Goal: Task Accomplishment & Management: Manage account settings

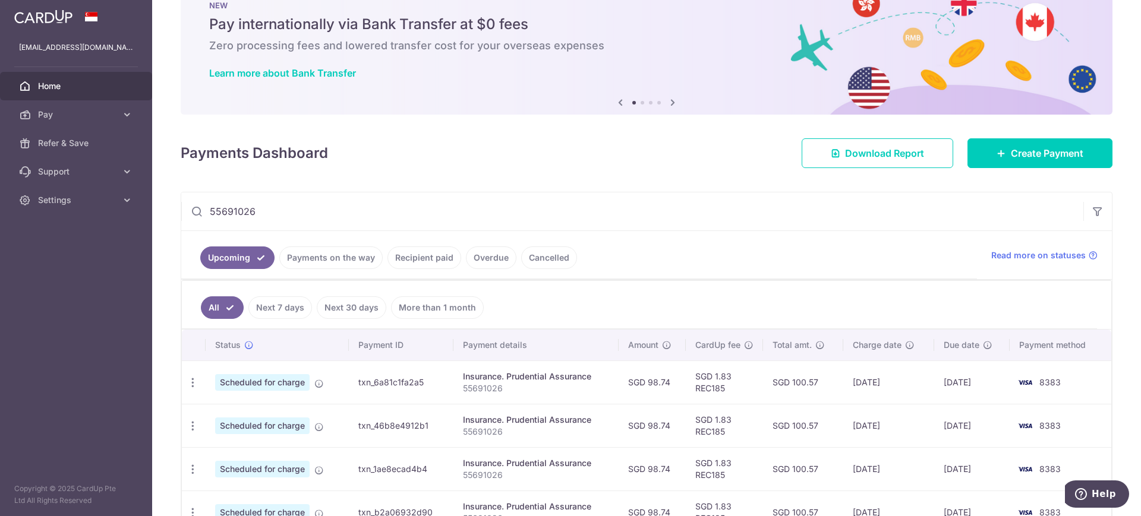
scroll to position [8, 0]
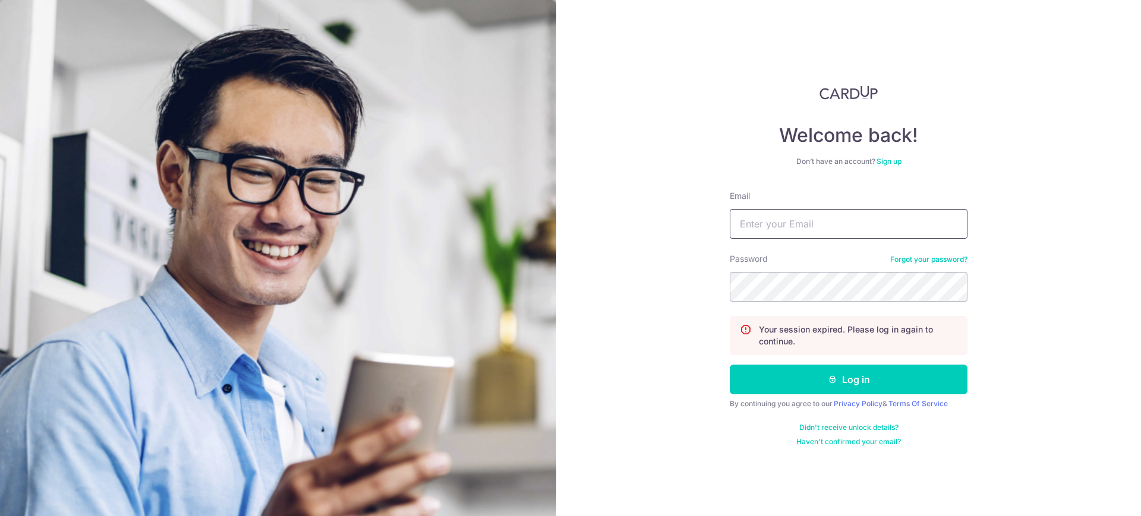
click at [797, 220] on input "Email" at bounding box center [849, 224] width 238 height 30
type input "[EMAIL_ADDRESS][DOMAIN_NAME]"
click at [730, 365] on button "Log in" at bounding box center [849, 380] width 238 height 30
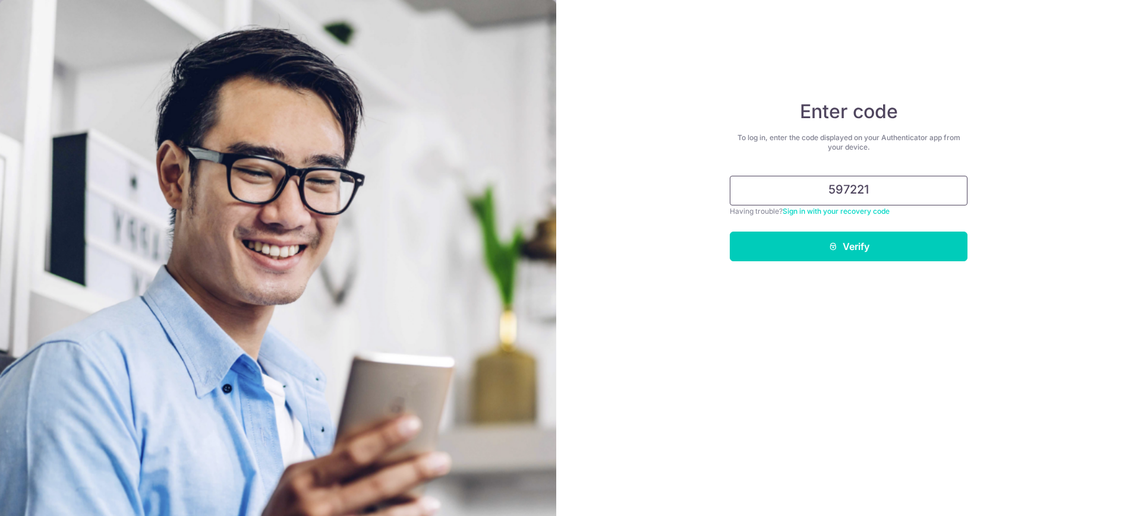
type input "597221"
click at [730, 232] on button "Verify" at bounding box center [849, 247] width 238 height 30
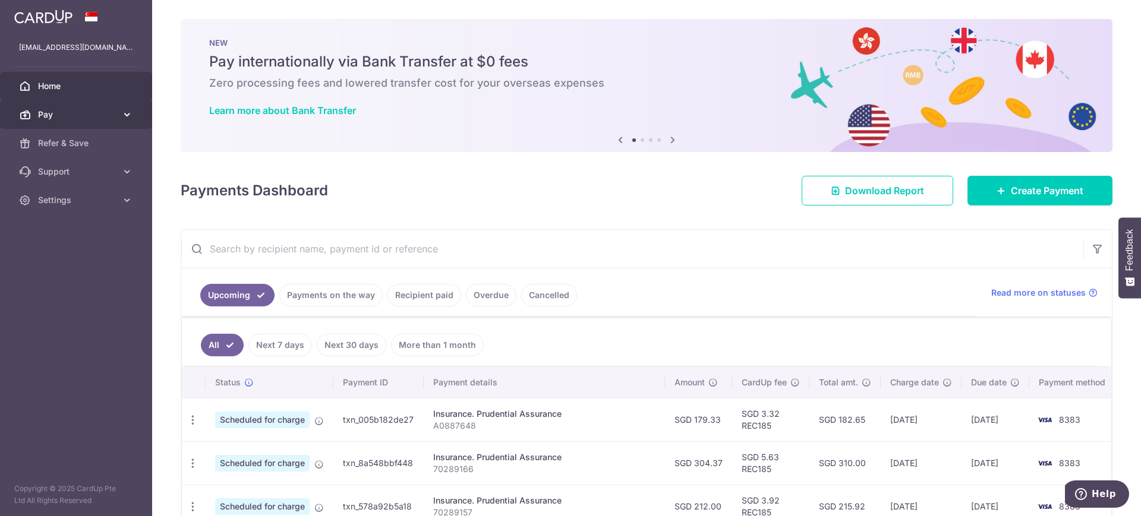
click at [116, 107] on link "Pay" at bounding box center [76, 114] width 152 height 29
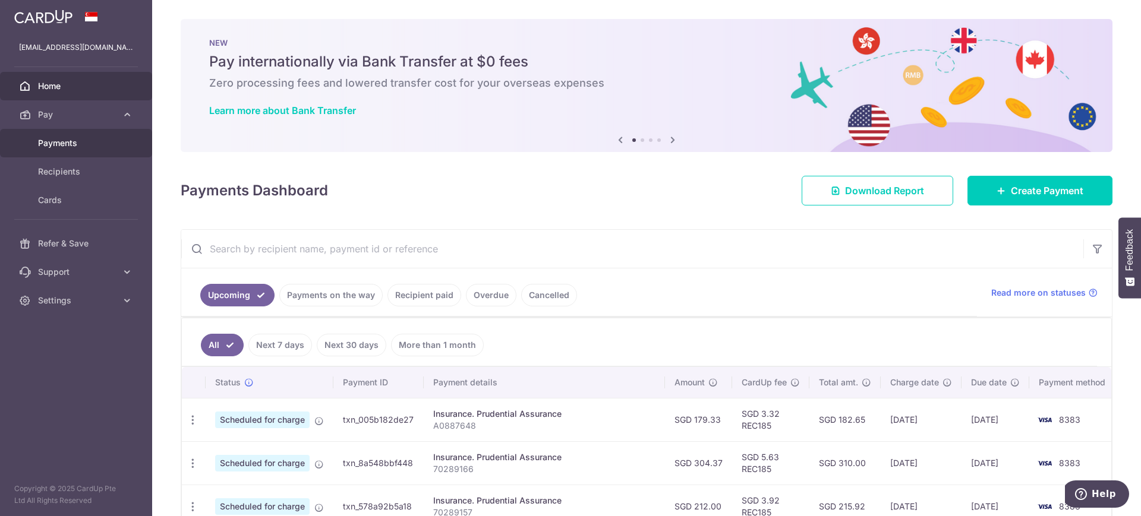
click at [70, 143] on span "Payments" at bounding box center [77, 143] width 78 height 12
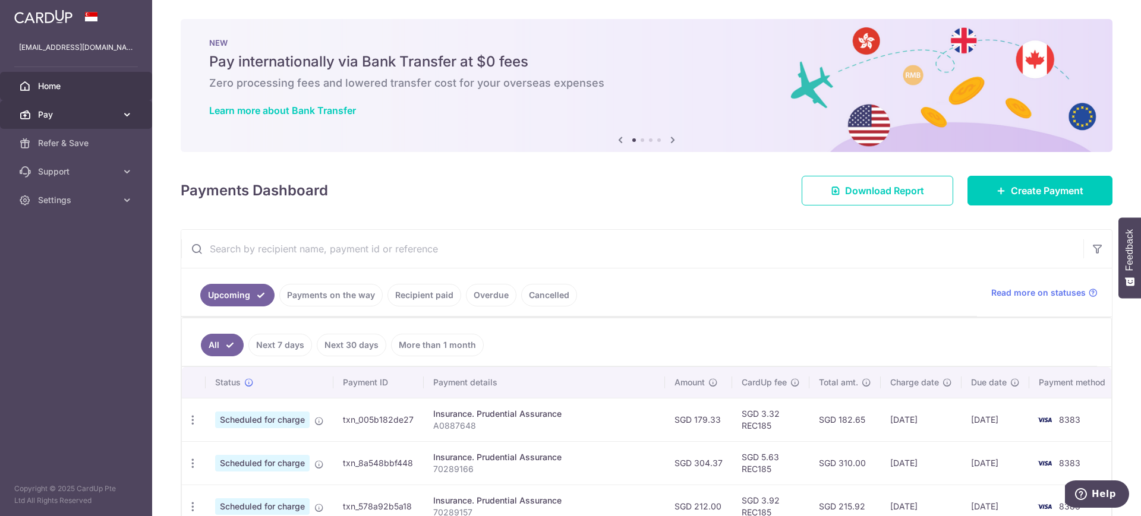
click at [92, 116] on span "Pay" at bounding box center [77, 115] width 78 height 12
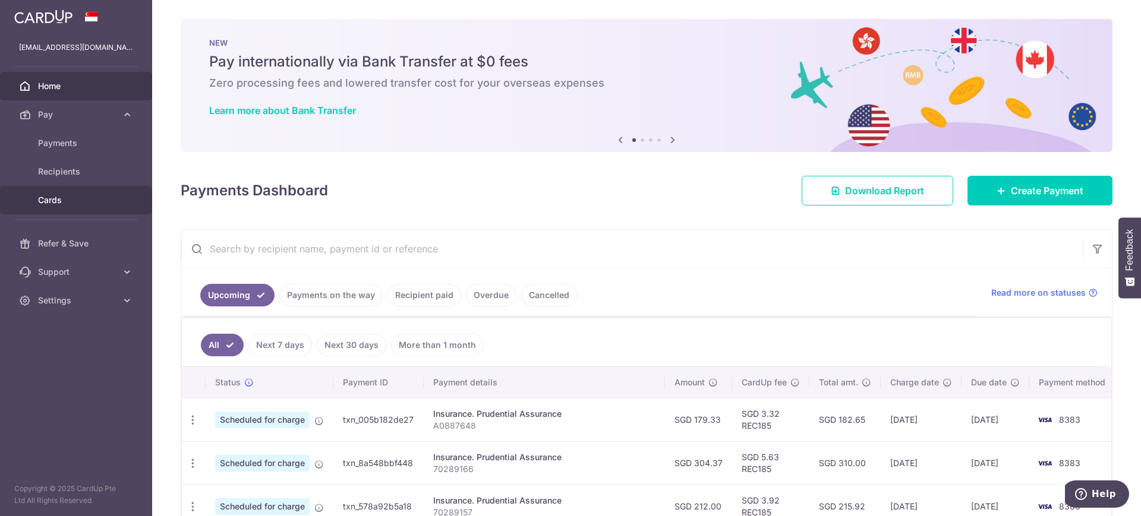
click at [50, 204] on span "Cards" at bounding box center [77, 200] width 78 height 12
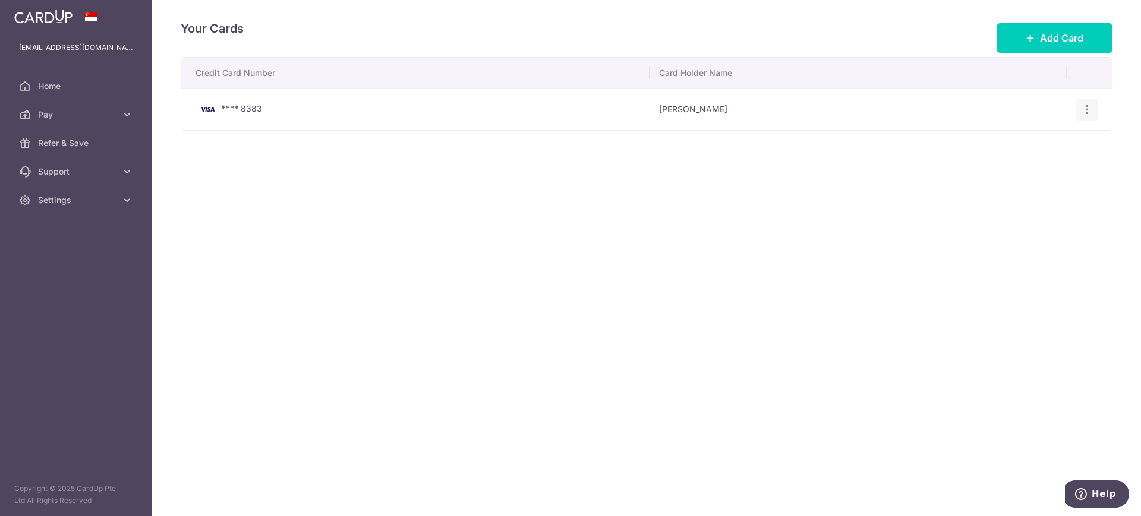
click at [1088, 116] on div "View/Edit Delete" at bounding box center [1087, 110] width 22 height 22
click at [1093, 111] on div "View/Edit Delete" at bounding box center [1087, 110] width 22 height 22
click at [1086, 109] on icon "button" at bounding box center [1087, 109] width 12 height 12
click at [926, 146] on div "Credit Card Number Card Holder Name **** 8383 Rong Cheng Lee View/Edit Delete" at bounding box center [647, 131] width 932 height 148
click at [1062, 39] on span "Add Card" at bounding box center [1061, 38] width 43 height 14
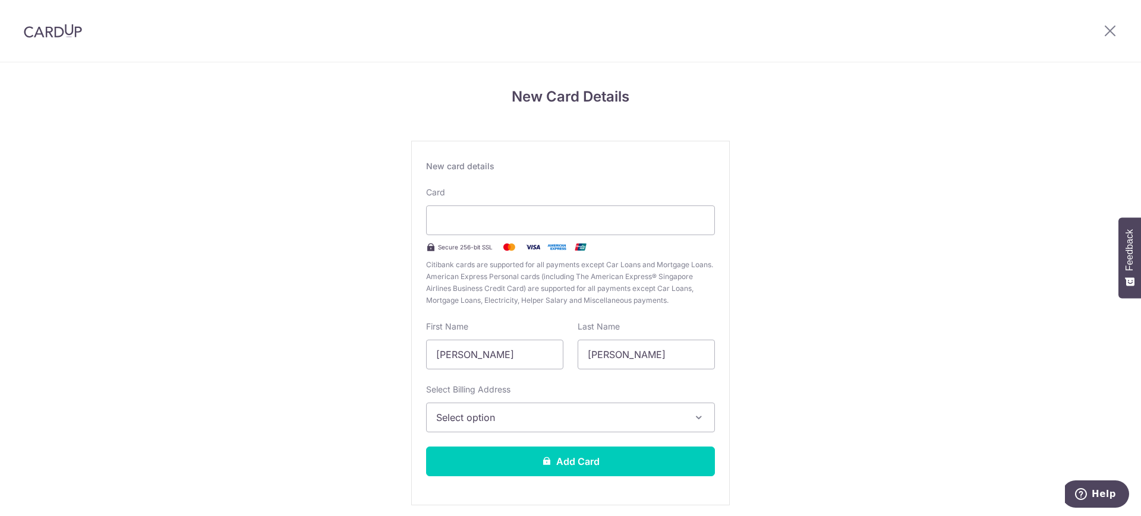
click at [526, 409] on button "Select option" at bounding box center [570, 418] width 289 height 30
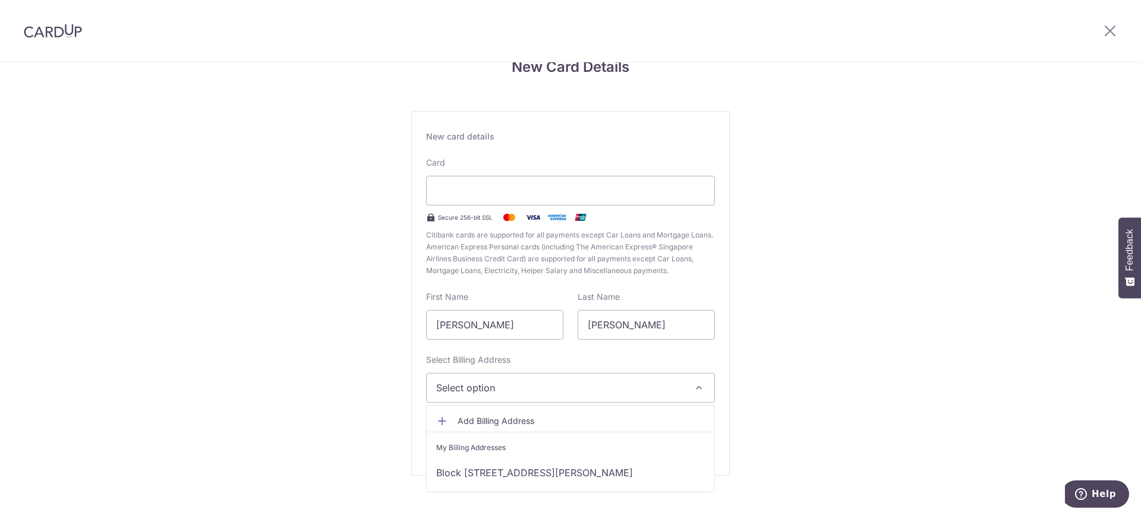
scroll to position [45, 0]
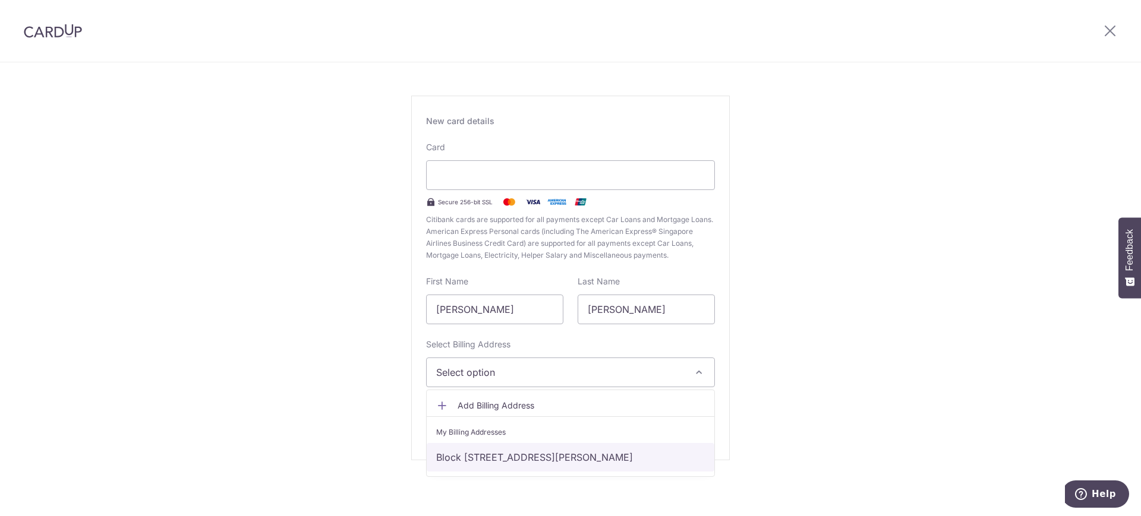
click at [547, 452] on link "Block [STREET_ADDRESS][PERSON_NAME]" at bounding box center [571, 457] width 288 height 29
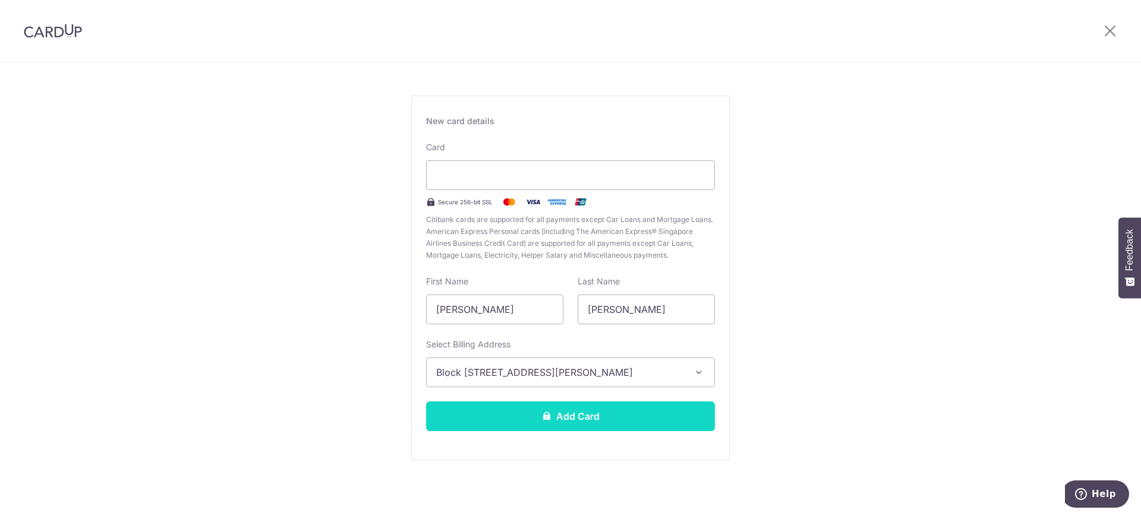
click at [583, 418] on button "Add Card" at bounding box center [570, 417] width 289 height 30
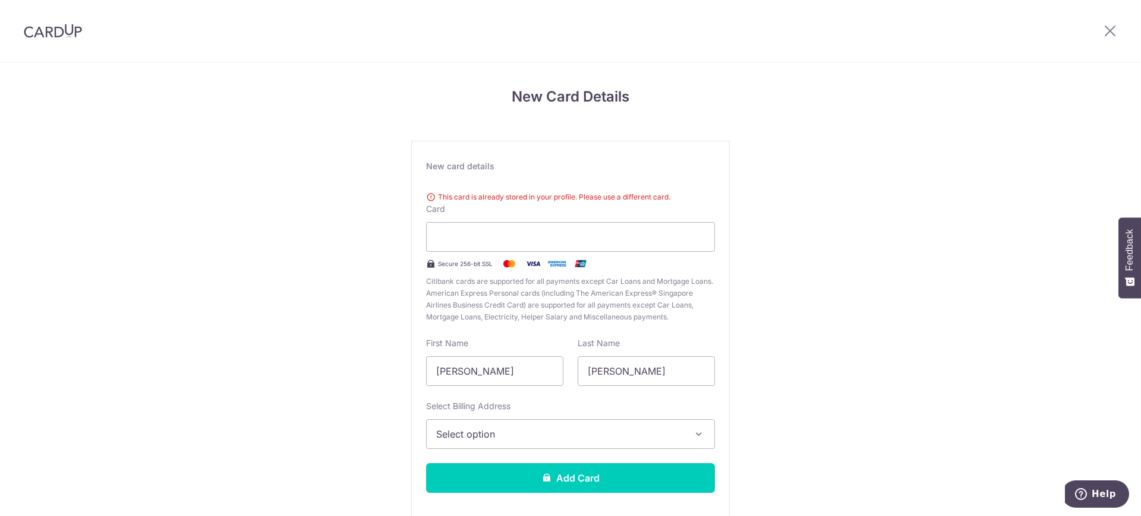
scroll to position [62, 0]
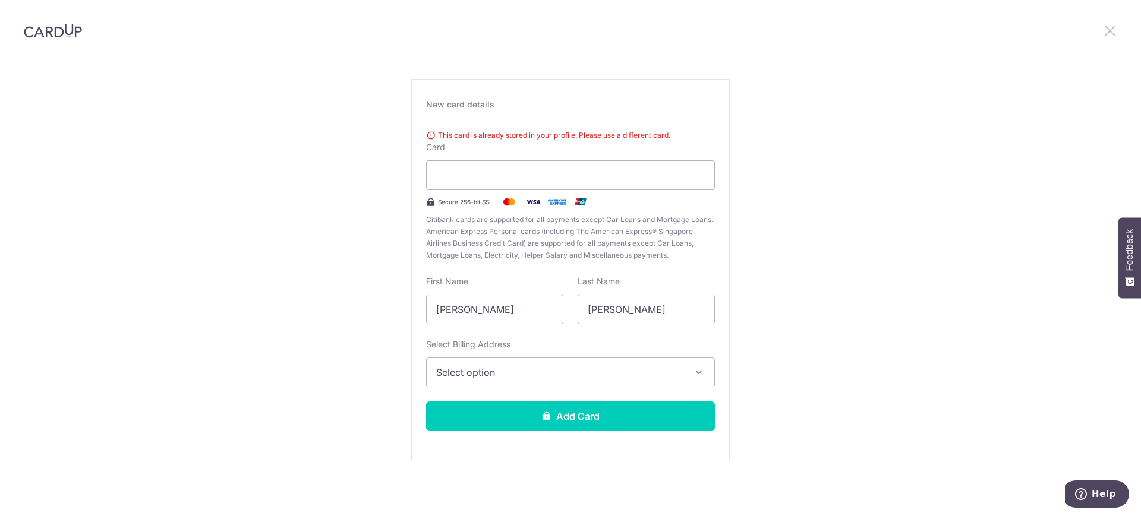
click at [1108, 32] on icon at bounding box center [1110, 30] width 14 height 15
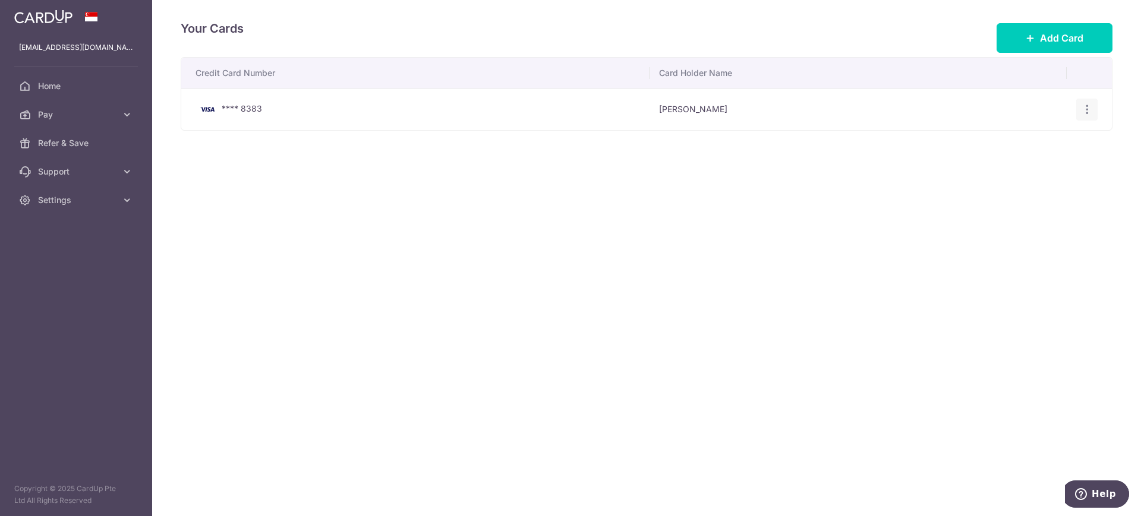
click at [1087, 110] on icon "button" at bounding box center [1087, 109] width 12 height 12
click at [1019, 162] on link "Delete" at bounding box center [1035, 171] width 124 height 29
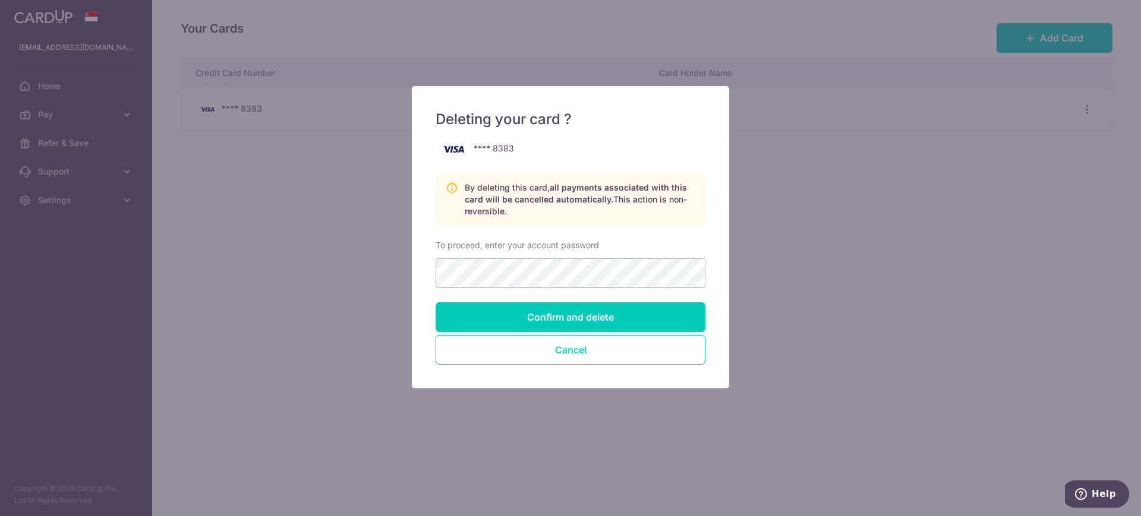
click at [563, 351] on button "Cancel" at bounding box center [571, 350] width 270 height 30
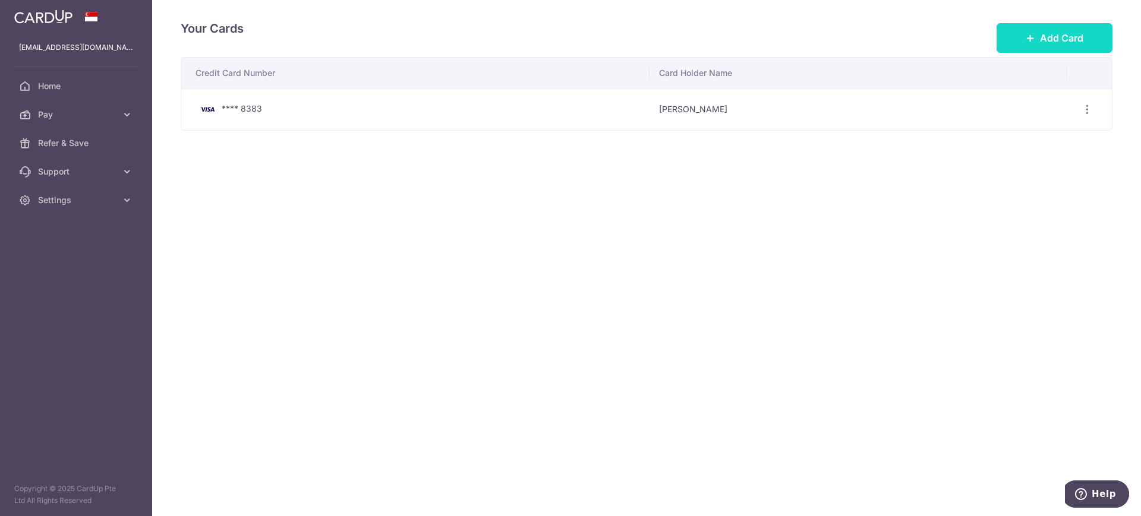
click at [1026, 45] on button "Add Card" at bounding box center [1054, 38] width 116 height 30
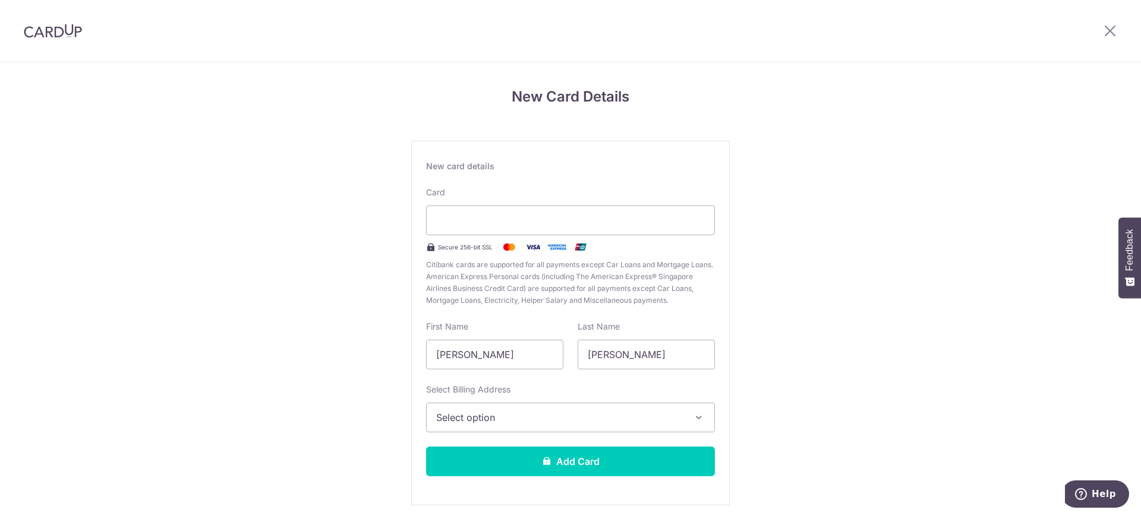
click at [578, 422] on span "Select option" at bounding box center [559, 418] width 247 height 14
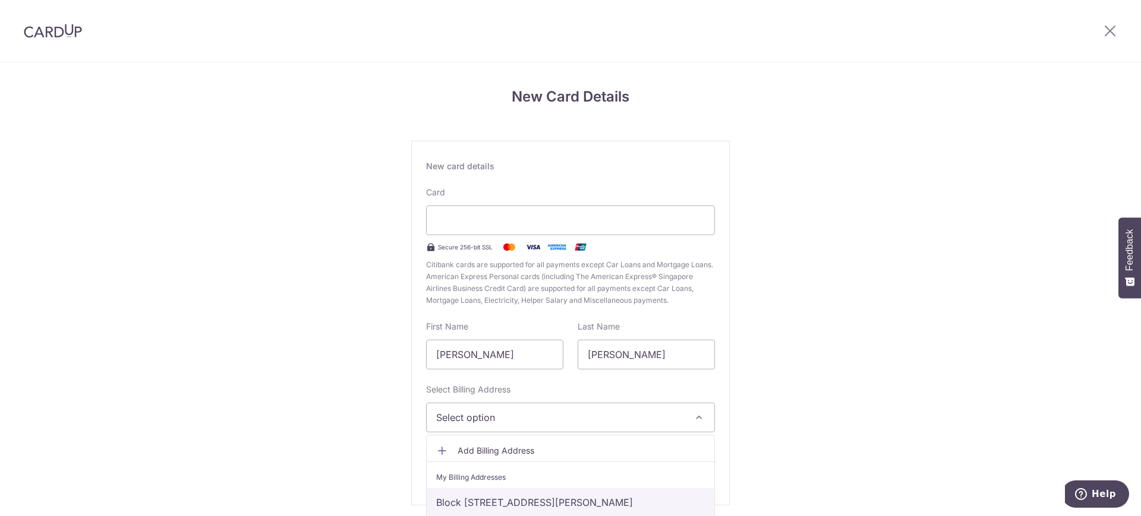
click at [557, 501] on link "Block [STREET_ADDRESS][PERSON_NAME]" at bounding box center [571, 502] width 288 height 29
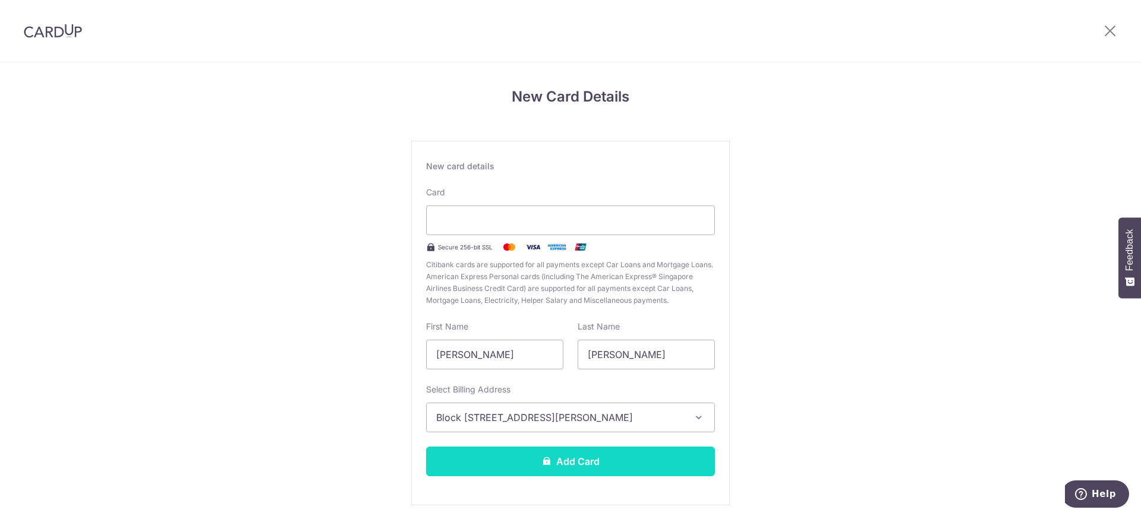
click at [602, 474] on button "Add Card" at bounding box center [570, 462] width 289 height 30
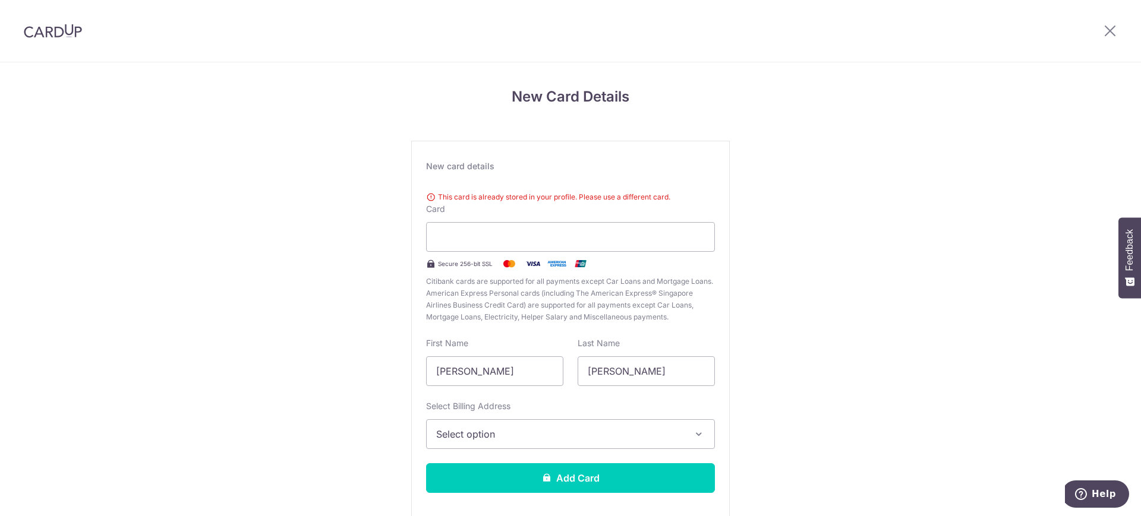
scroll to position [62, 0]
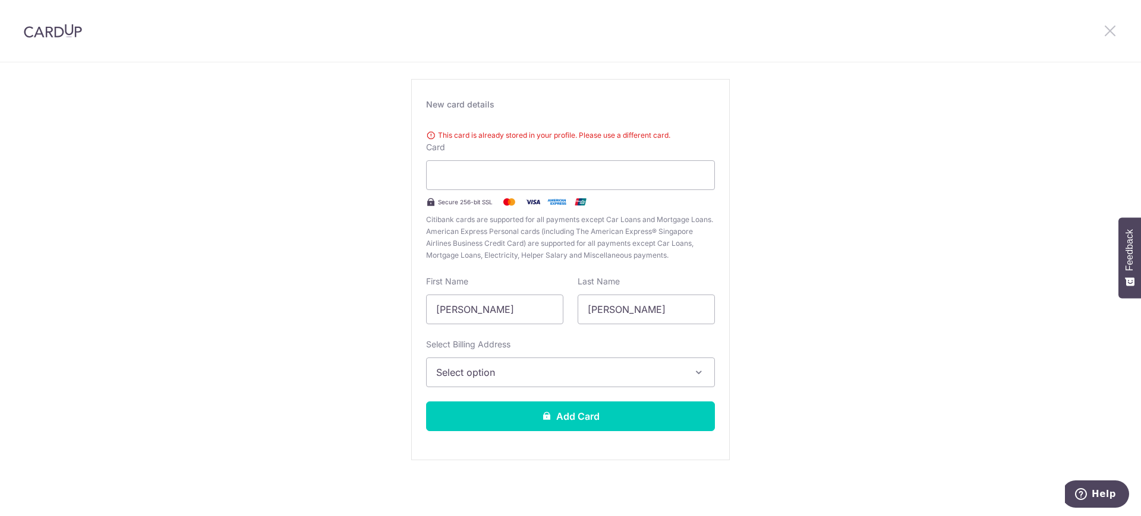
click at [1116, 29] on icon at bounding box center [1110, 30] width 14 height 15
